Goal: Task Accomplishment & Management: Complete application form

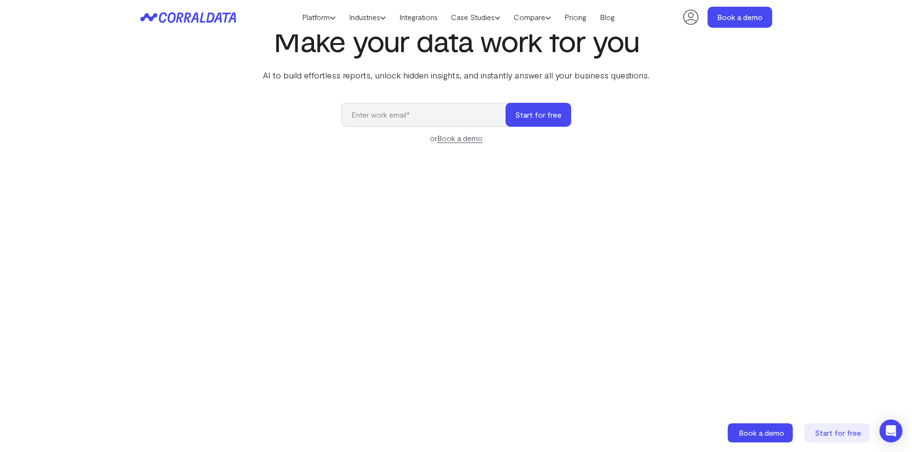
scroll to position [76, 0]
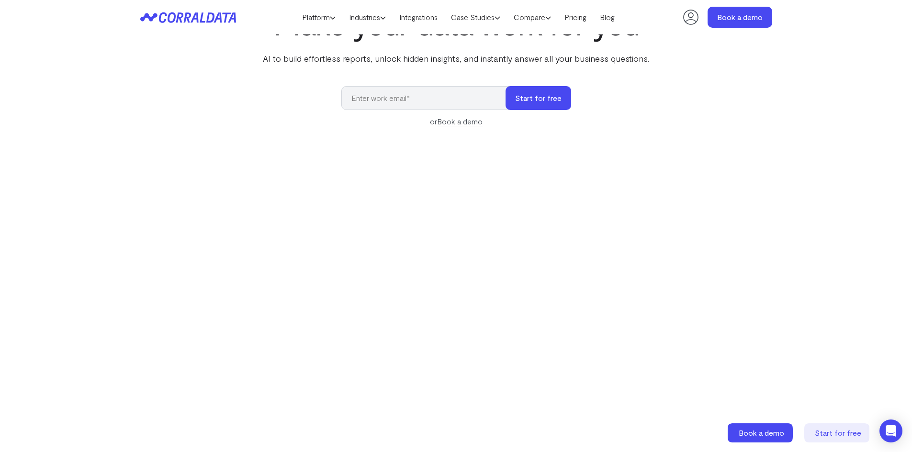
click at [448, 97] on input "email" at bounding box center [428, 98] width 174 height 24
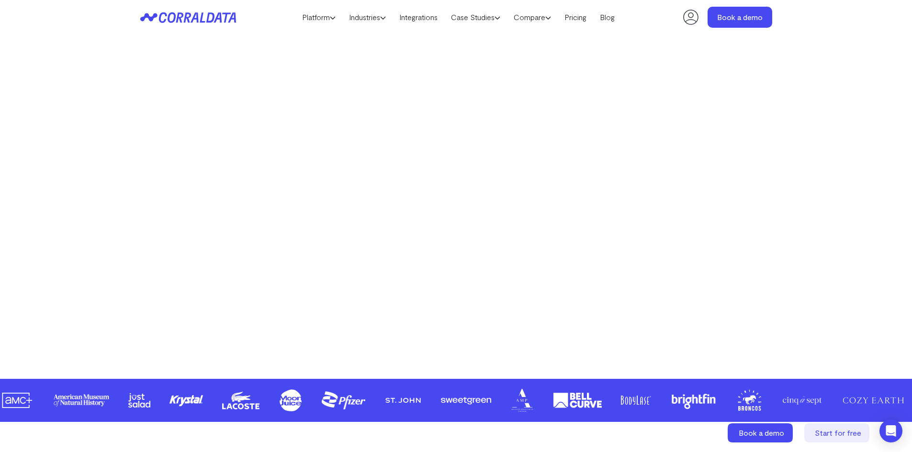
scroll to position [173, 0]
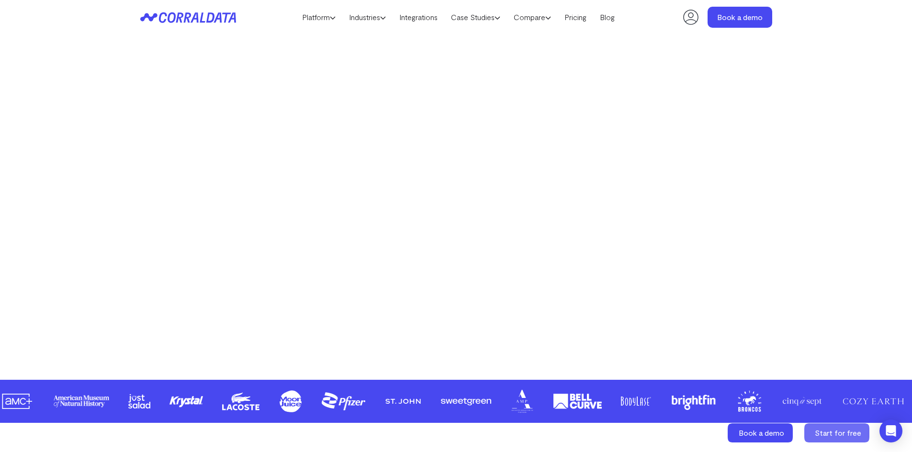
click at [835, 433] on span "Start for free" at bounding box center [838, 432] width 46 height 9
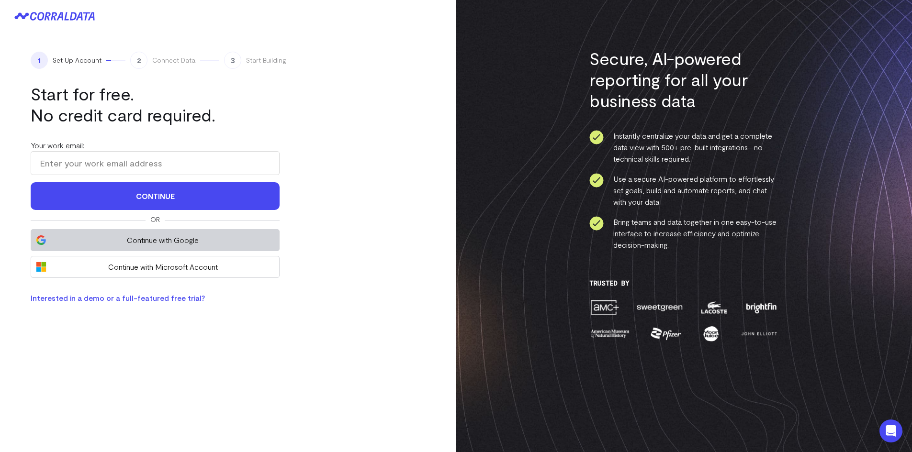
click at [167, 236] on span "Continue with Google" at bounding box center [162, 240] width 223 height 11
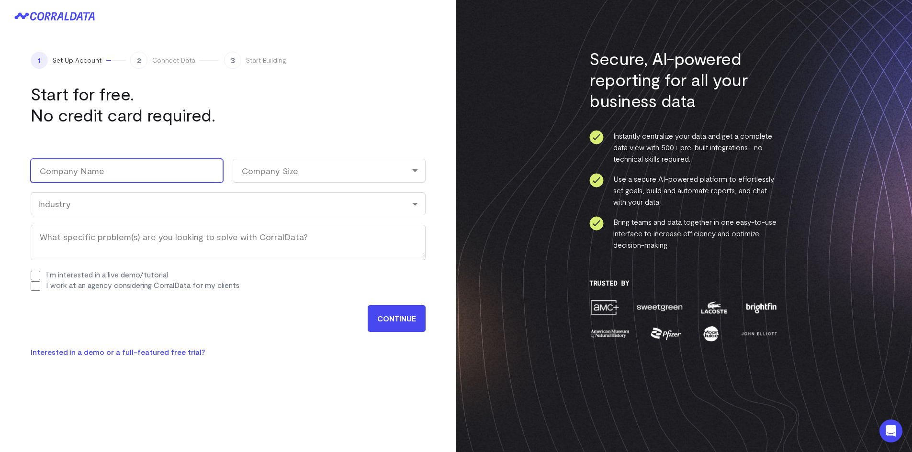
click at [137, 177] on input "Company Name (Required)" at bounding box center [127, 171] width 192 height 24
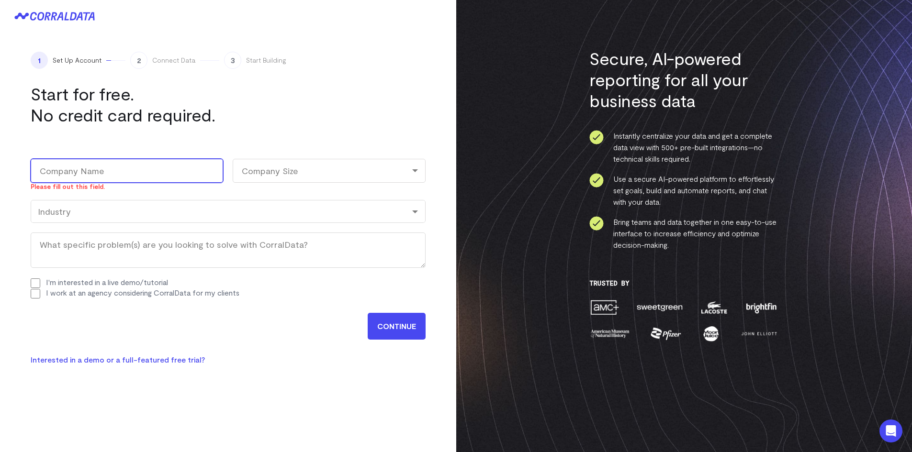
click at [134, 173] on input "Company Name (Required)" at bounding box center [127, 171] width 192 height 24
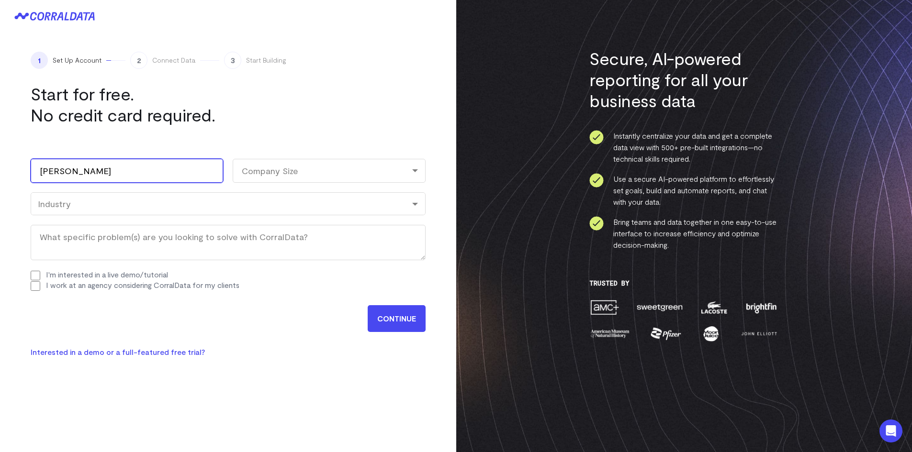
type input "Thoma Bravo"
click at [279, 178] on div "Company Size" at bounding box center [329, 171] width 192 height 24
click at [264, 252] on li "101-500" at bounding box center [329, 252] width 192 height 20
select select "101-500"
click at [140, 217] on div "Work email (Required) skarki@thomabravo.com Name Sajal First Karki Last Company…" at bounding box center [228, 220] width 395 height 161
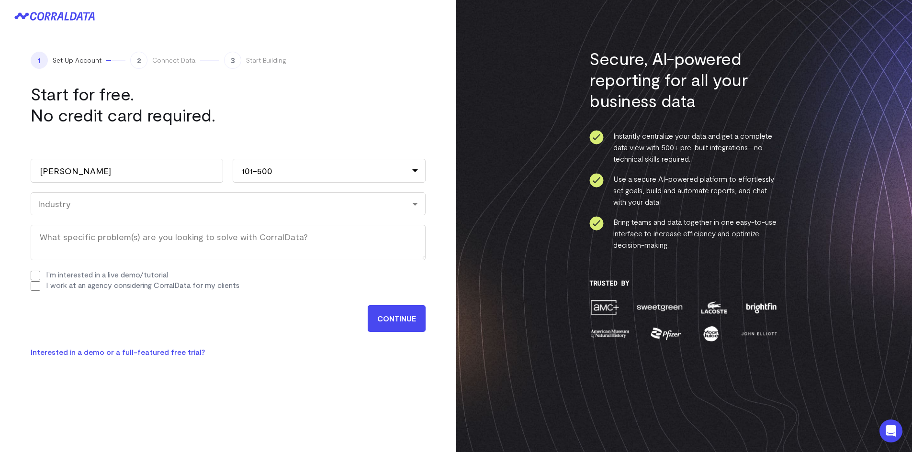
click at [142, 209] on div "Industry" at bounding box center [228, 203] width 395 height 23
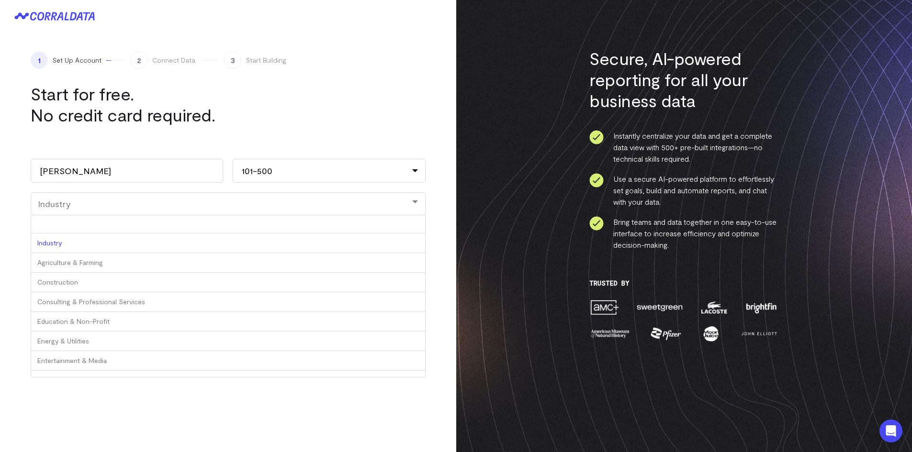
click at [125, 234] on div "Work email (Required) skarki@thomabravo.com Name Sajal First Karki Last Company…" at bounding box center [228, 220] width 395 height 161
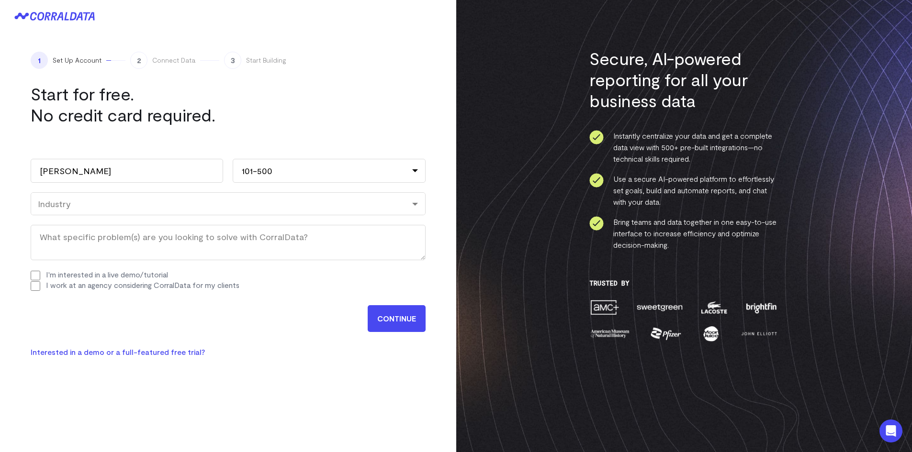
click at [129, 214] on div "Industry" at bounding box center [228, 203] width 395 height 23
click at [397, 324] on input "CONTINUE" at bounding box center [397, 318] width 58 height 27
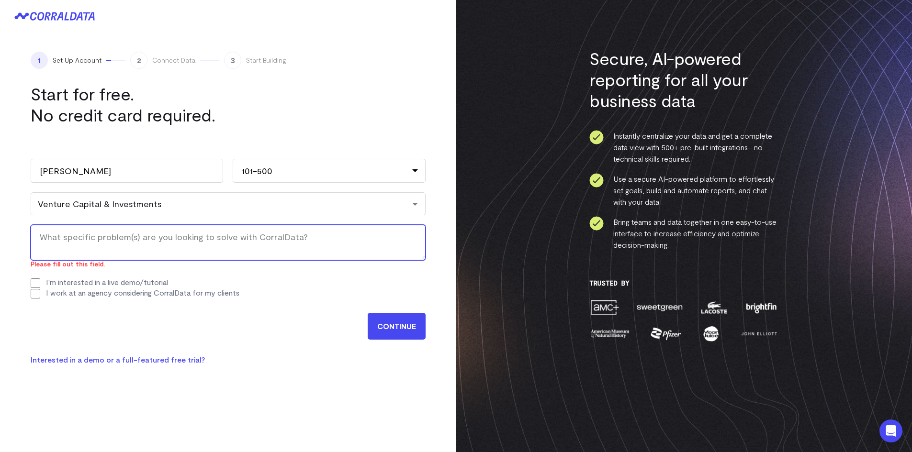
click at [172, 244] on textarea "What specific problem(s) are you looking to solve with CorralData? (Required)" at bounding box center [228, 242] width 395 height 35
type textarea "A"
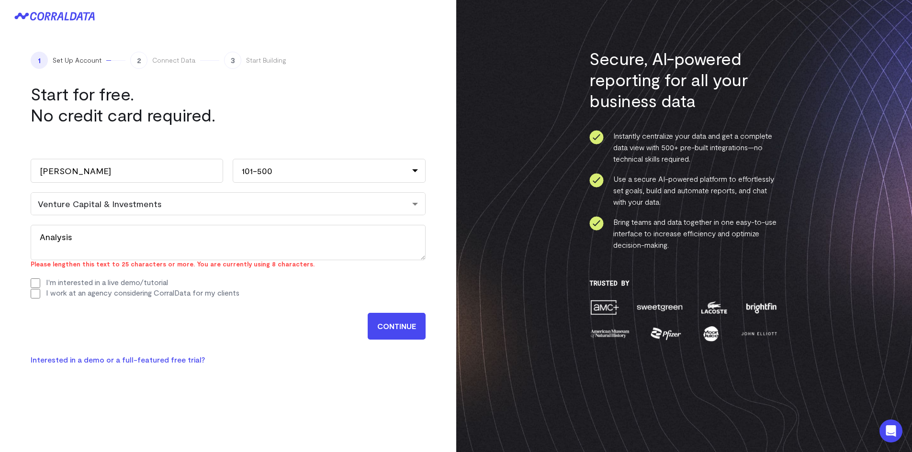
click at [404, 328] on input "CONTINUE" at bounding box center [397, 326] width 58 height 27
click at [296, 229] on textarea "Analysis" at bounding box center [228, 242] width 395 height 35
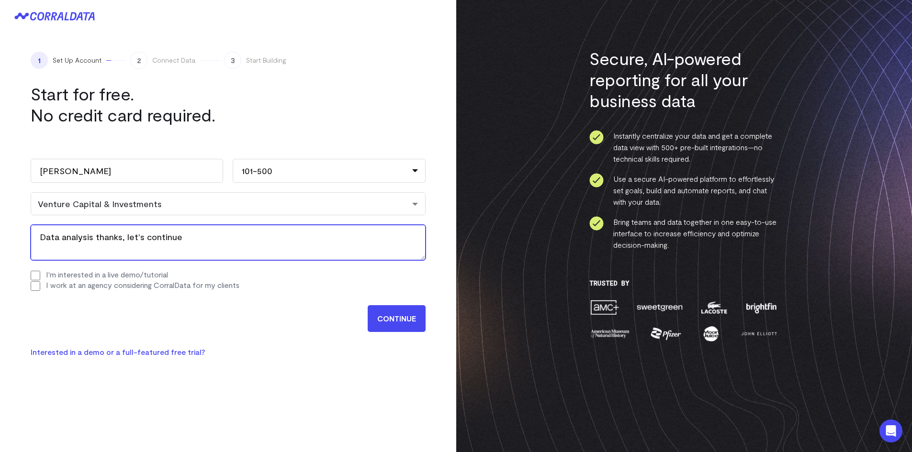
type textarea "Data analysis thanks, let's continue"
click at [391, 319] on input "CONTINUE" at bounding box center [397, 318] width 58 height 27
